Goal: Navigation & Orientation: Find specific page/section

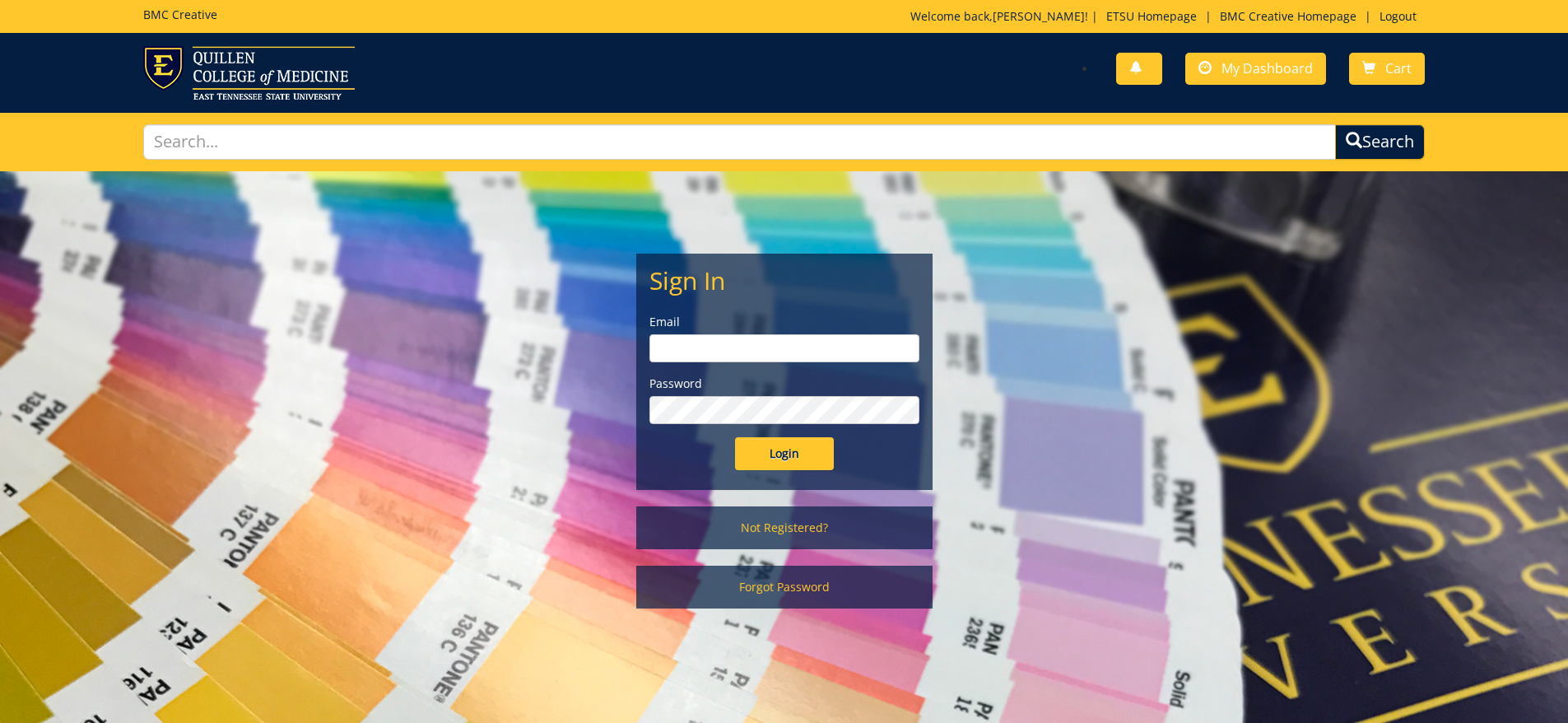
type input "[PERSON_NAME][EMAIL_ADDRESS][DOMAIN_NAME]"
click at [783, 460] on input "Login" at bounding box center [784, 454] width 99 height 33
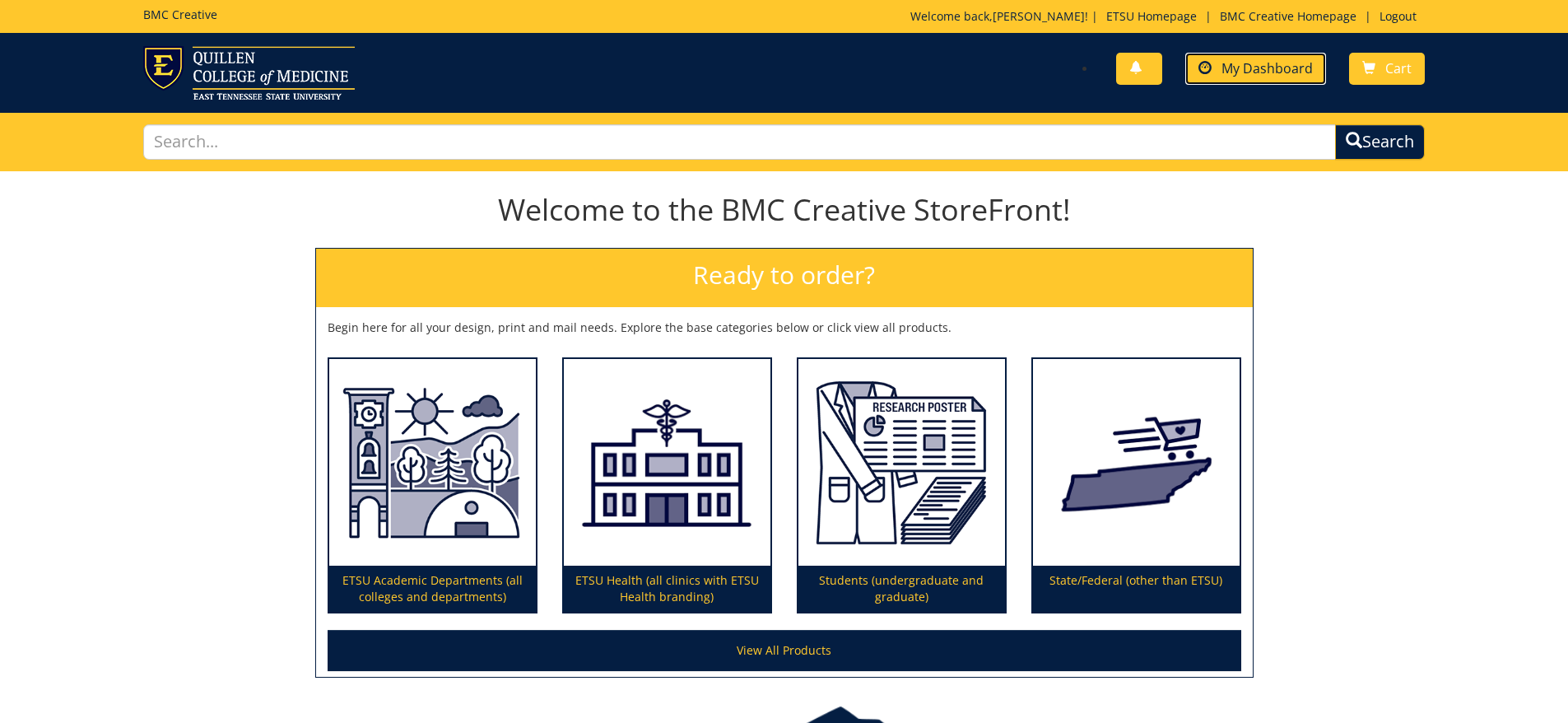
click at [1265, 58] on link "My Dashboard" at bounding box center [1256, 69] width 141 height 32
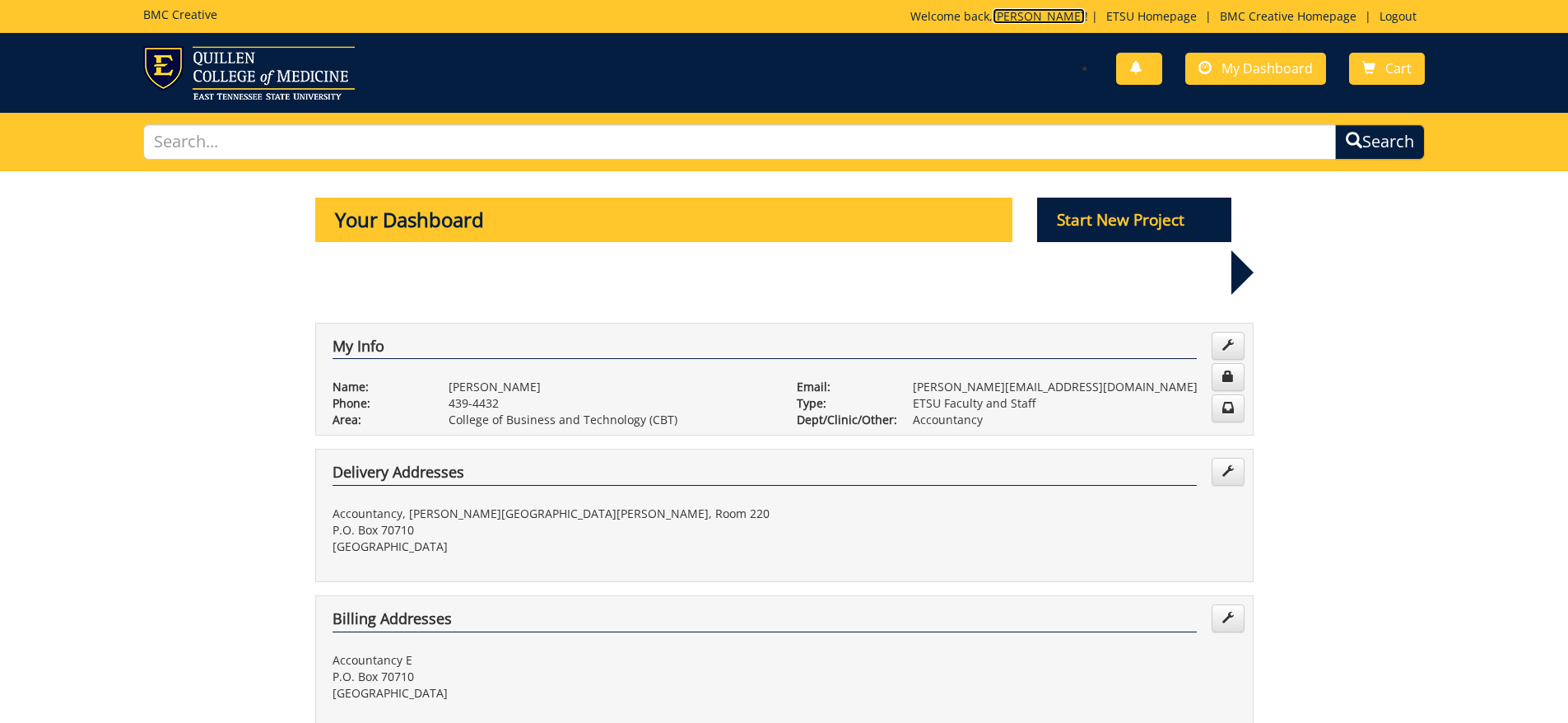
click at [1041, 15] on link "[PERSON_NAME]" at bounding box center [1039, 16] width 92 height 16
click at [1259, 64] on span "My Dashboard" at bounding box center [1268, 69] width 92 height 18
click at [1267, 16] on link "BMC Creative Homepage" at bounding box center [1288, 16] width 153 height 16
